Goal: Task Accomplishment & Management: Use online tool/utility

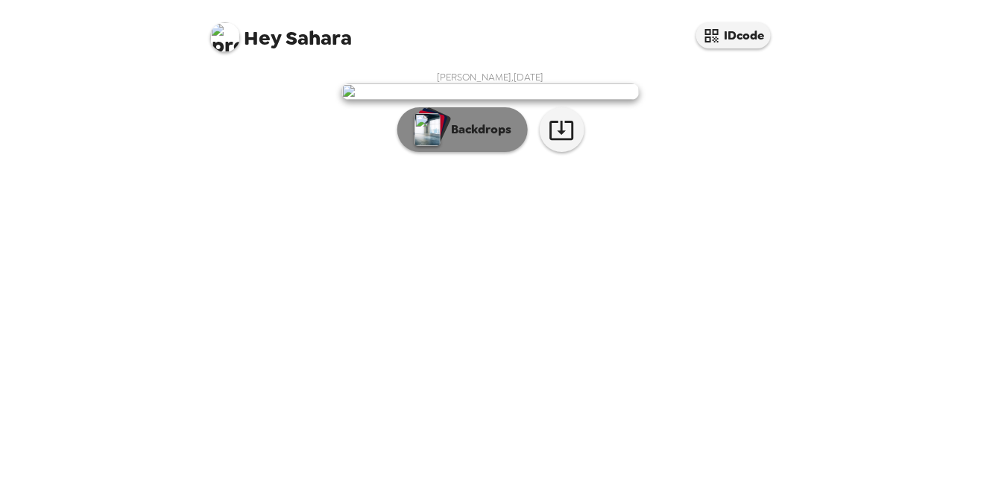
click at [501, 139] on p "Backdrops" at bounding box center [478, 130] width 68 height 18
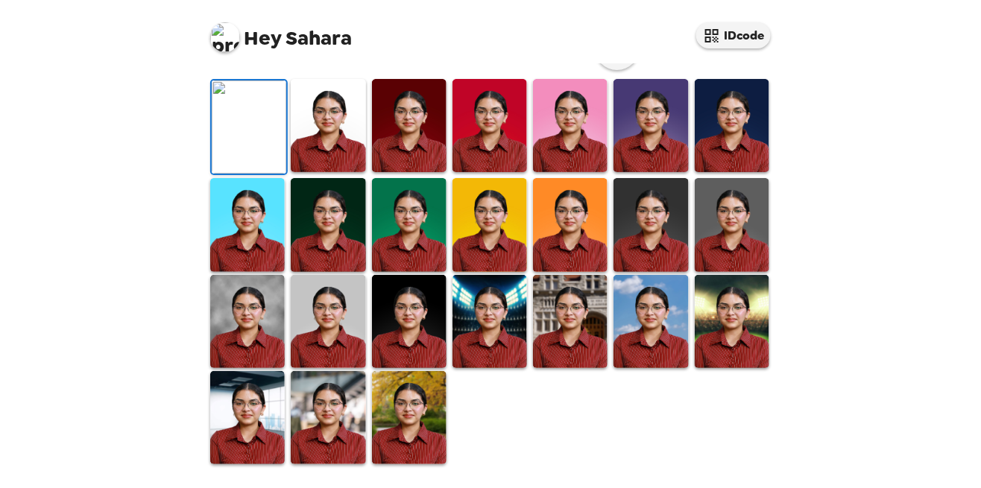
scroll to position [353, 0]
click at [409, 465] on img at bounding box center [409, 417] width 75 height 93
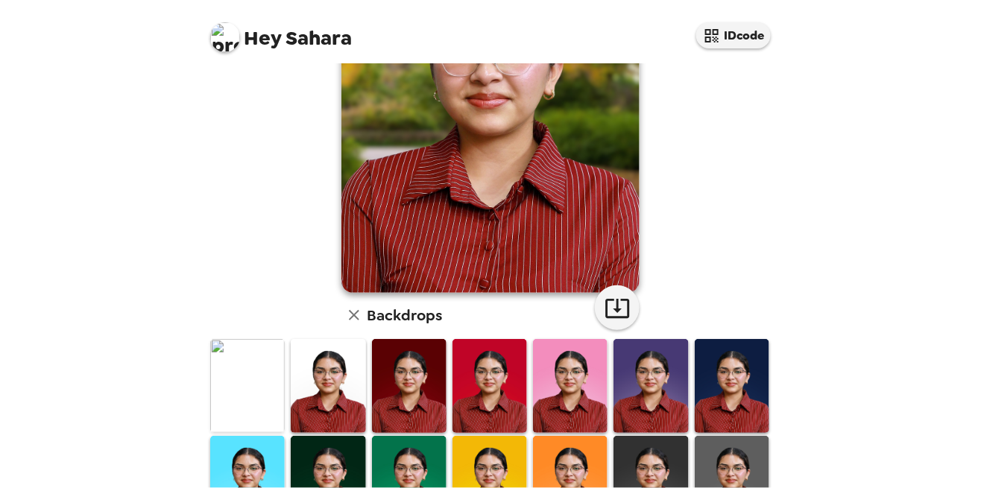
scroll to position [179, 0]
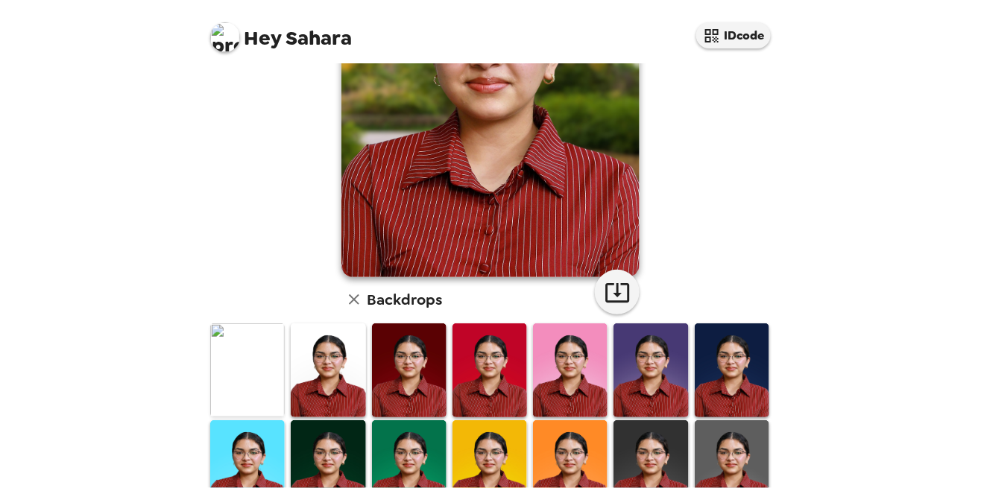
click at [498, 394] on img at bounding box center [490, 370] width 75 height 93
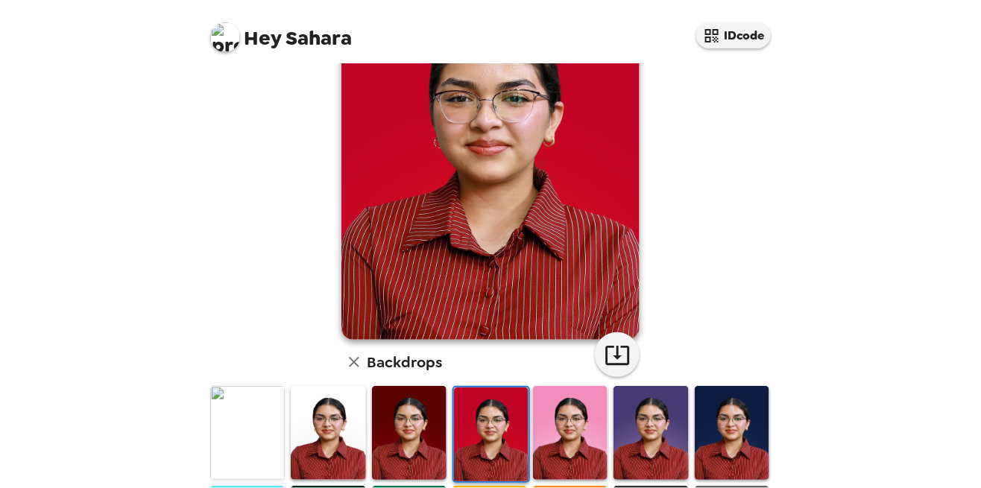
click at [740, 410] on img at bounding box center [732, 432] width 75 height 93
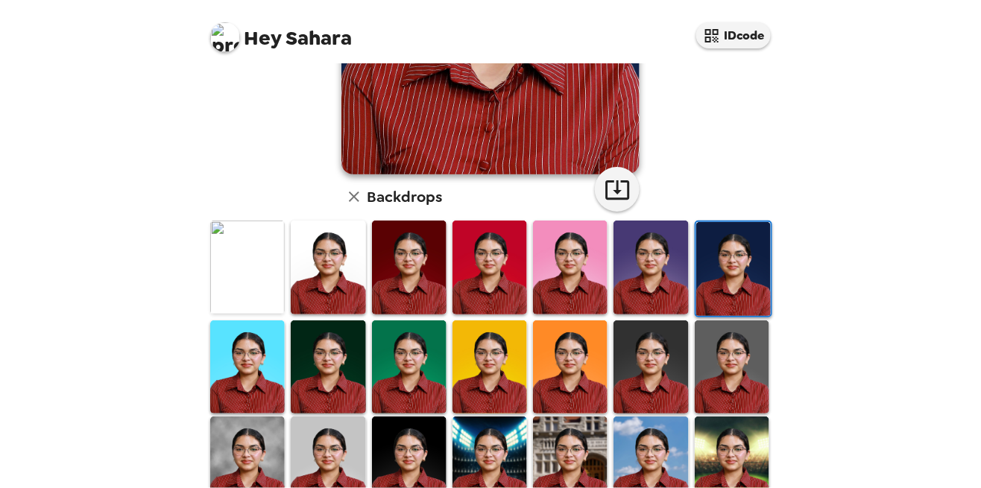
scroll to position [279, 0]
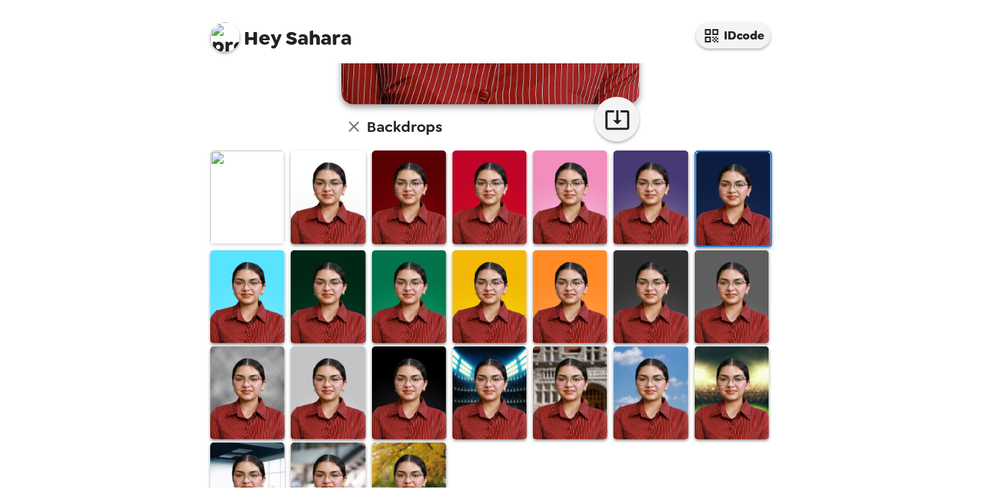
click at [339, 488] on img at bounding box center [328, 489] width 75 height 93
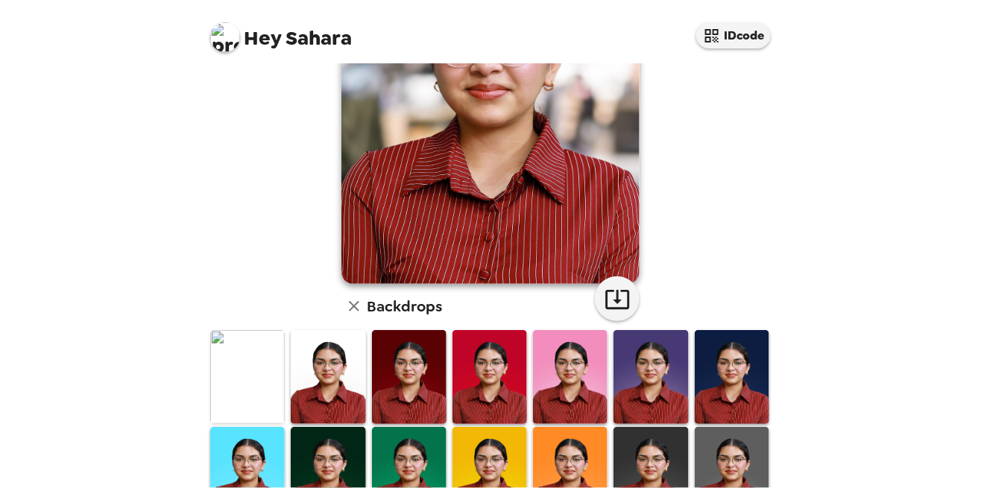
scroll to position [353, 0]
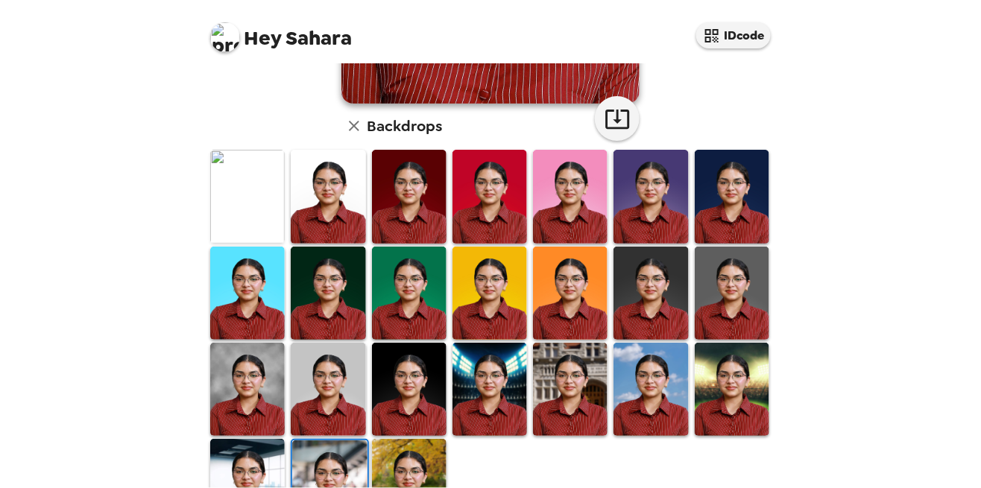
click at [266, 478] on img at bounding box center [247, 485] width 75 height 93
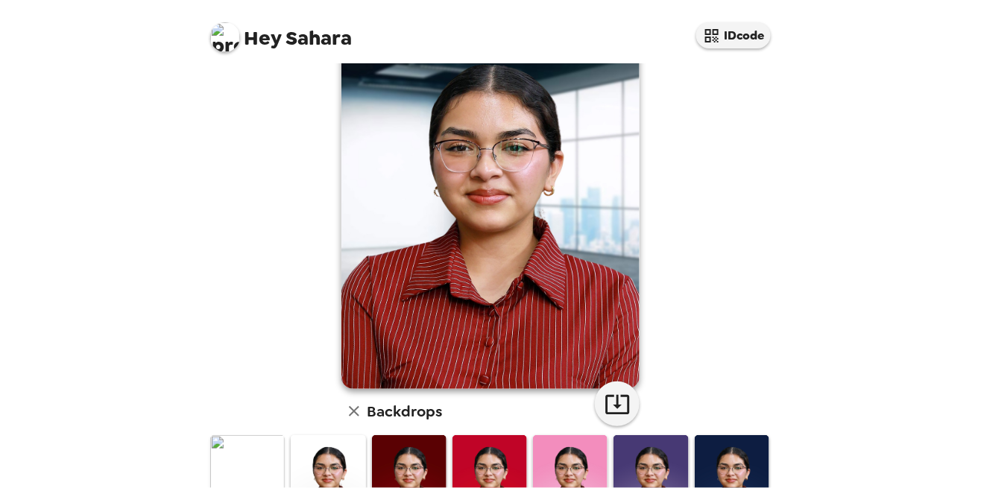
scroll to position [0, 0]
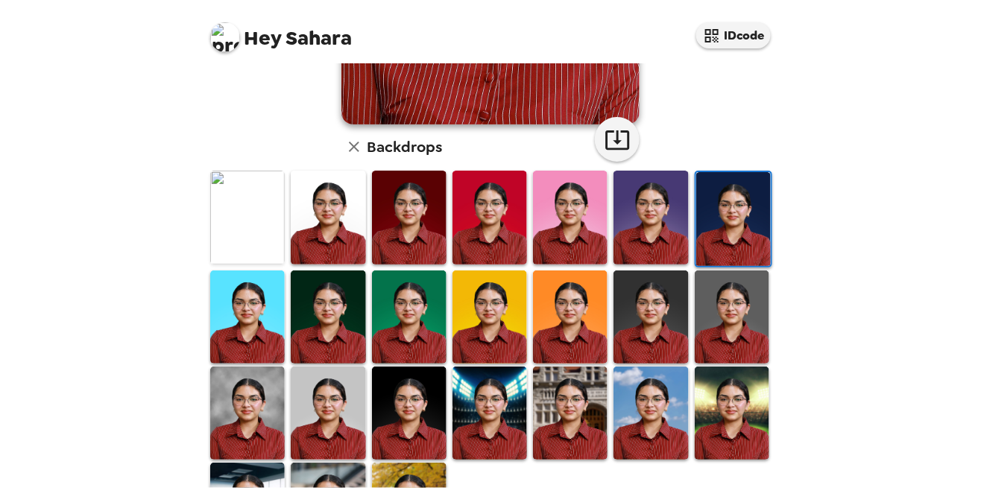
scroll to position [333, 0]
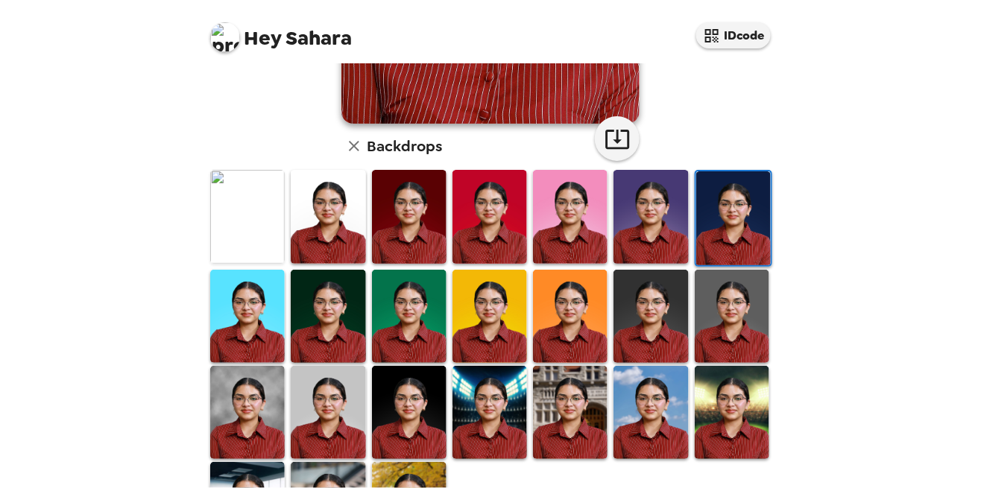
click at [403, 421] on img at bounding box center [409, 412] width 75 height 93
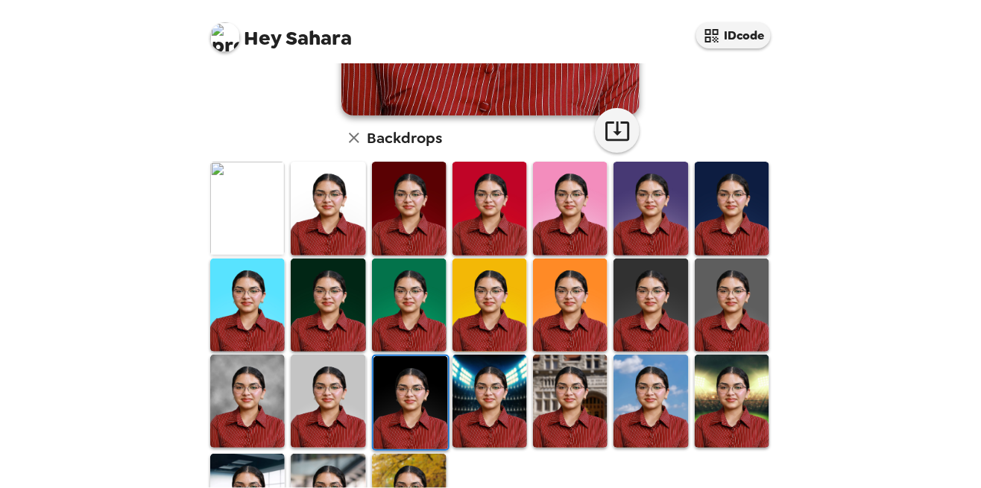
scroll to position [343, 0]
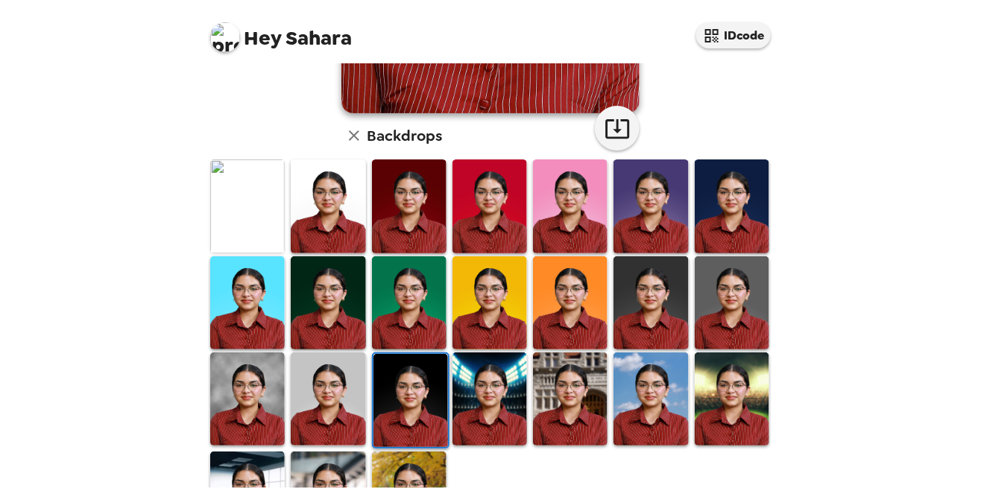
click at [254, 422] on img at bounding box center [247, 399] width 75 height 93
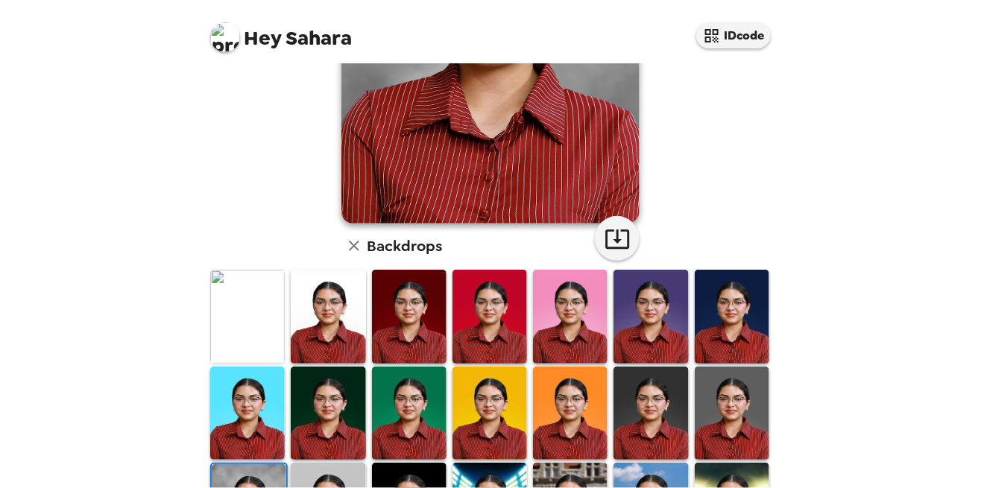
scroll to position [0, 0]
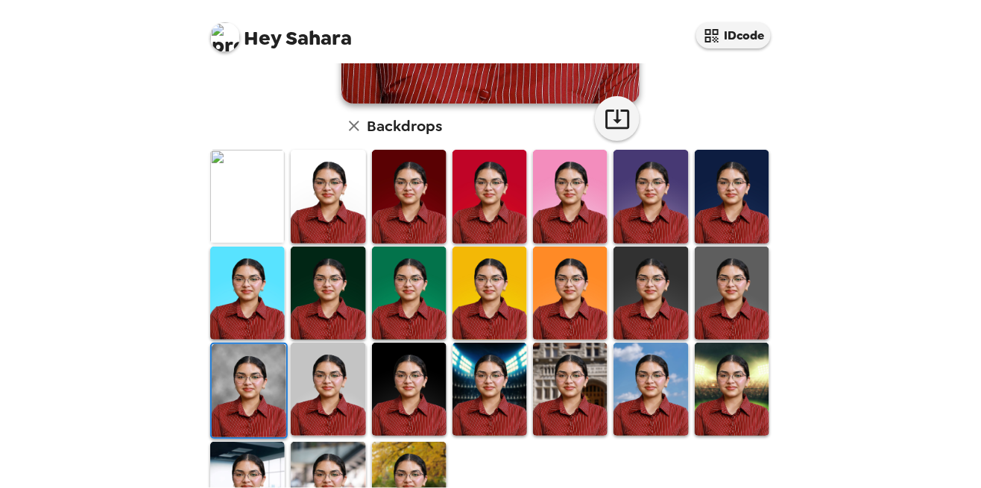
click at [256, 484] on img at bounding box center [247, 488] width 75 height 93
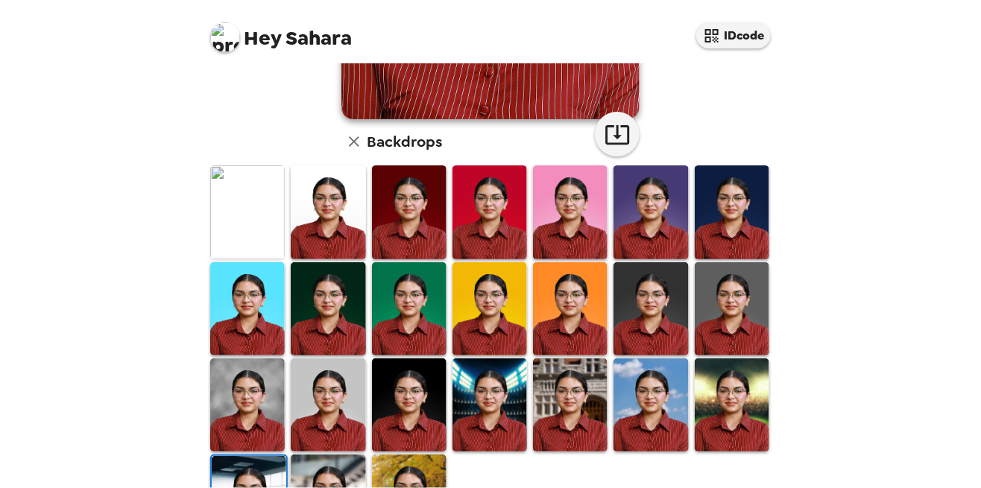
scroll to position [353, 0]
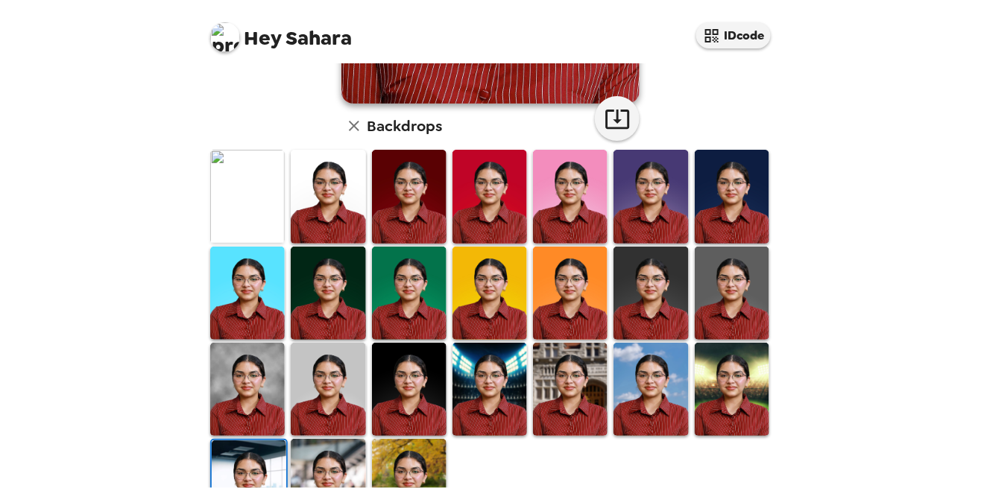
click at [669, 301] on img at bounding box center [651, 293] width 75 height 93
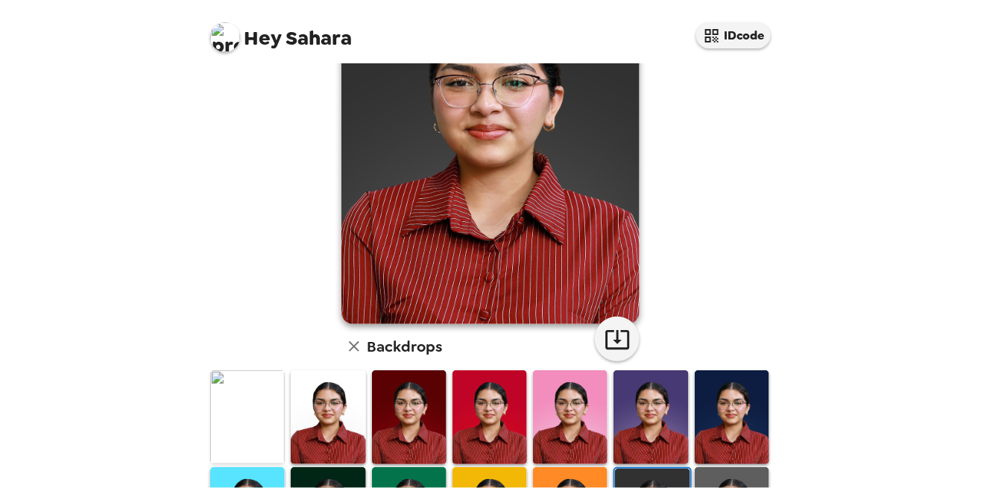
scroll to position [0, 0]
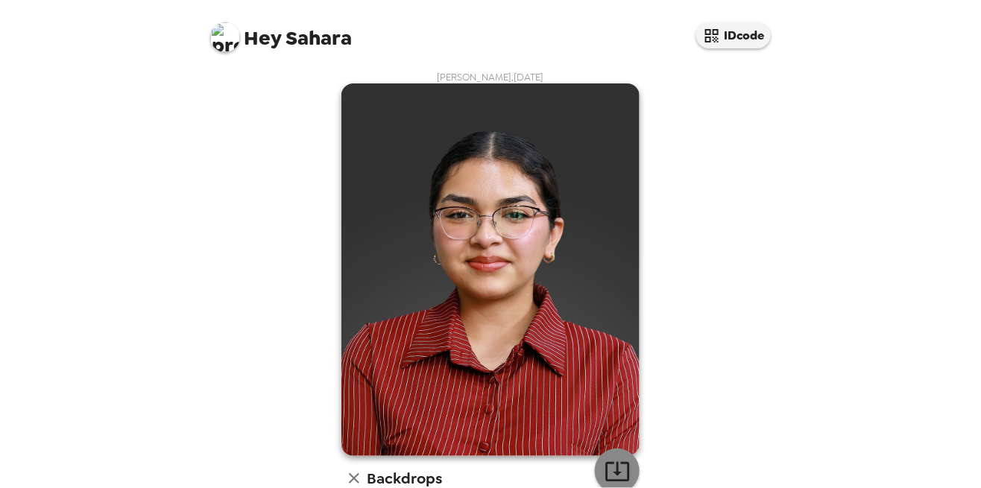
click at [621, 483] on icon "button" at bounding box center [618, 472] width 26 height 26
